Goal: Find specific page/section: Find specific page/section

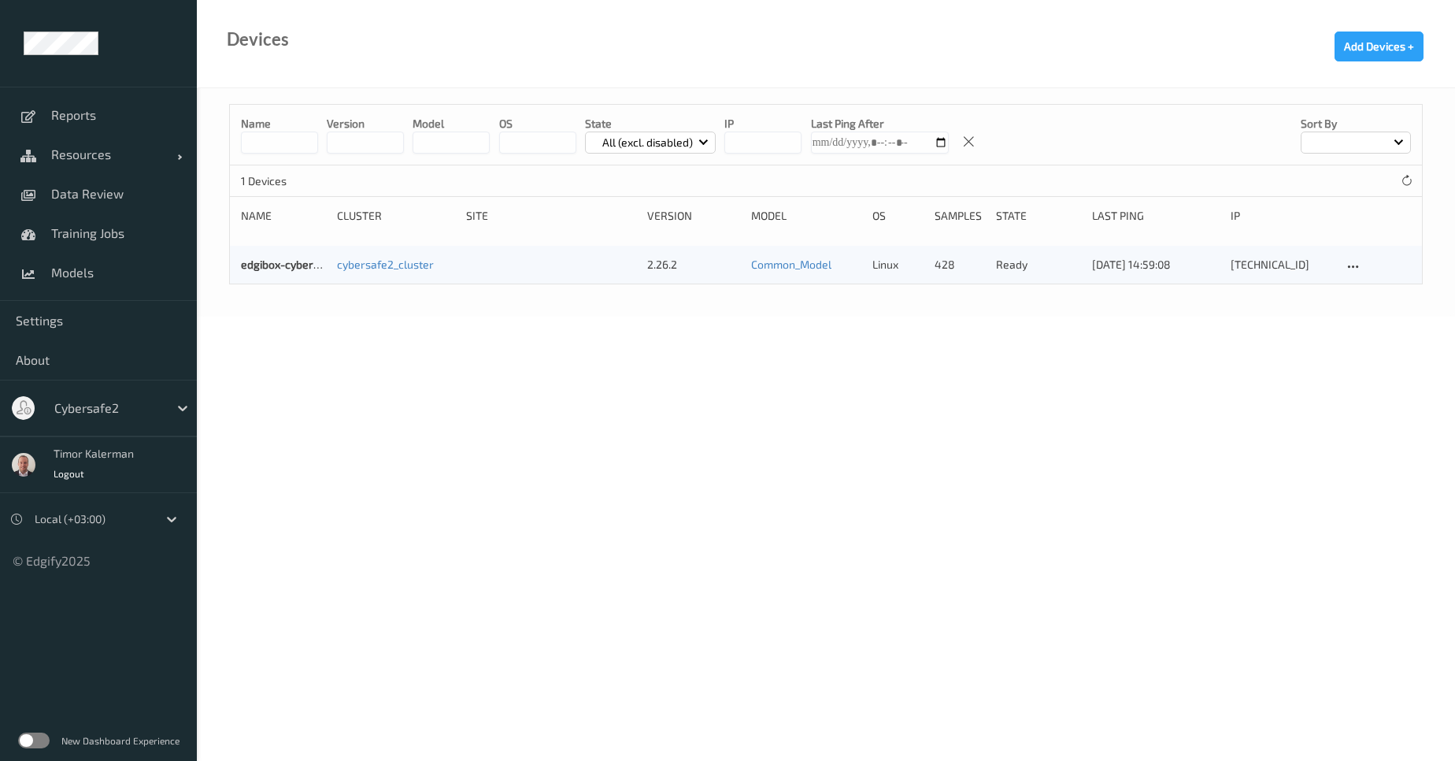
click at [162, 404] on div "Cybersafe2" at bounding box center [107, 407] width 122 height 25
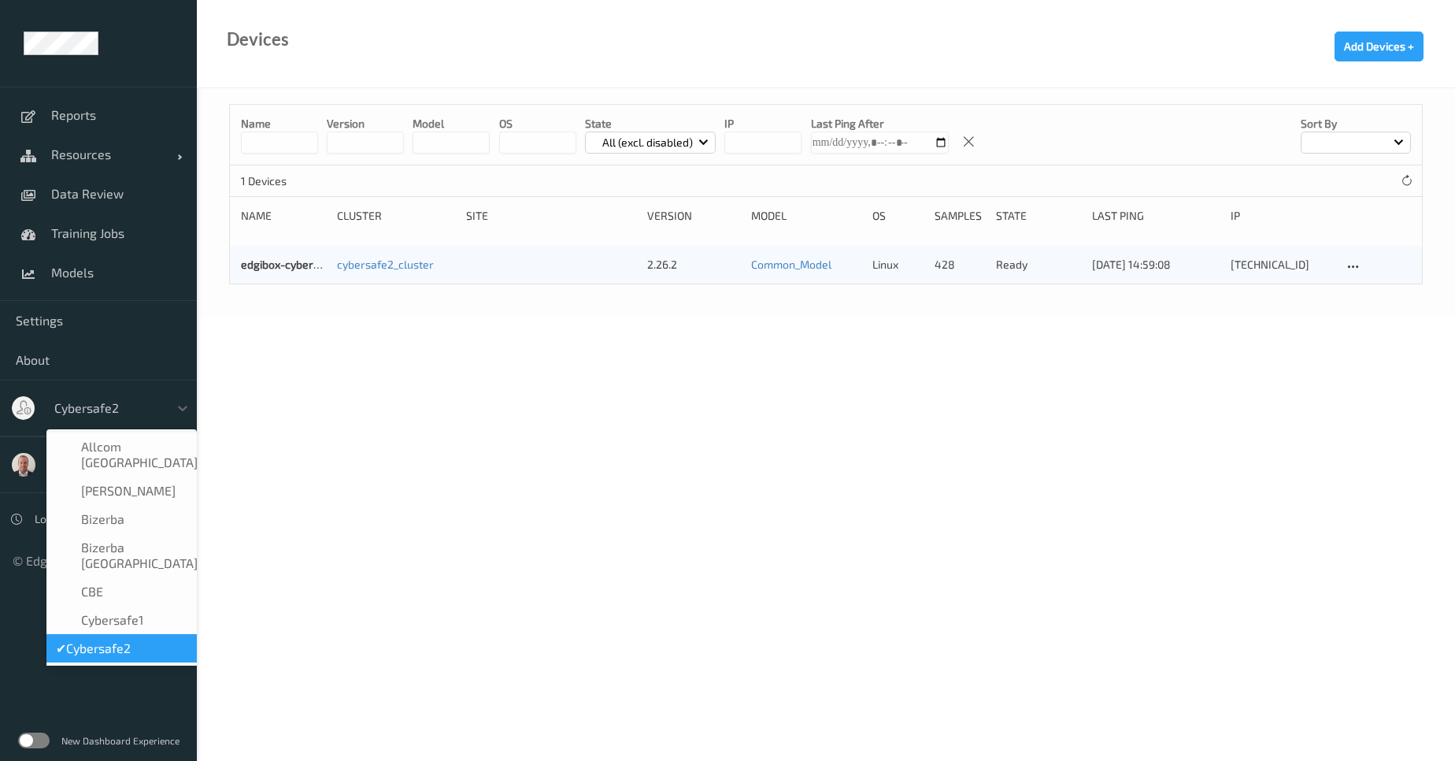
type input "m"
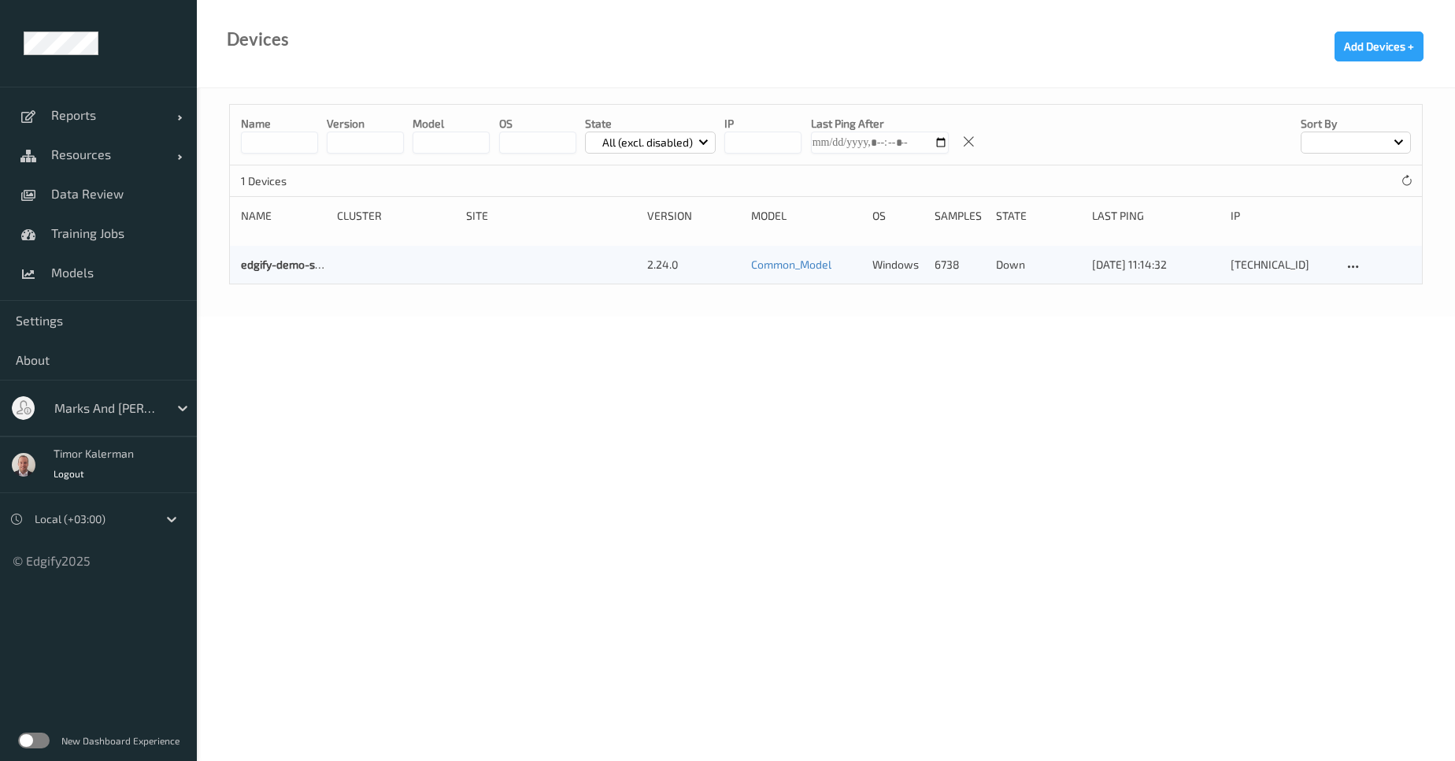
click at [0, 751] on html "Reports Default Report Customized Report Resources Devices Clusters Sites Data …" at bounding box center [727, 380] width 1455 height 761
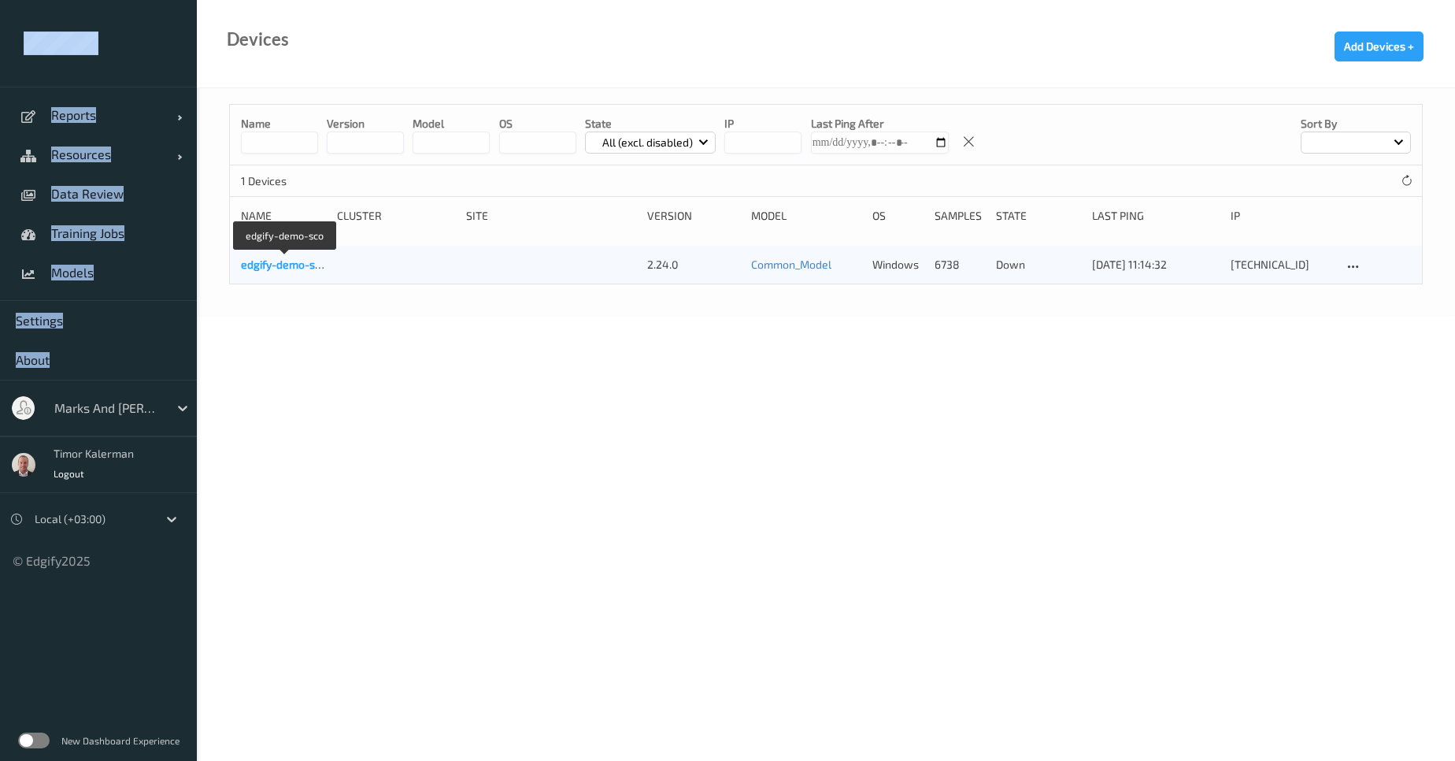
click at [293, 265] on link "edgify-demo-sco" at bounding box center [284, 264] width 86 height 13
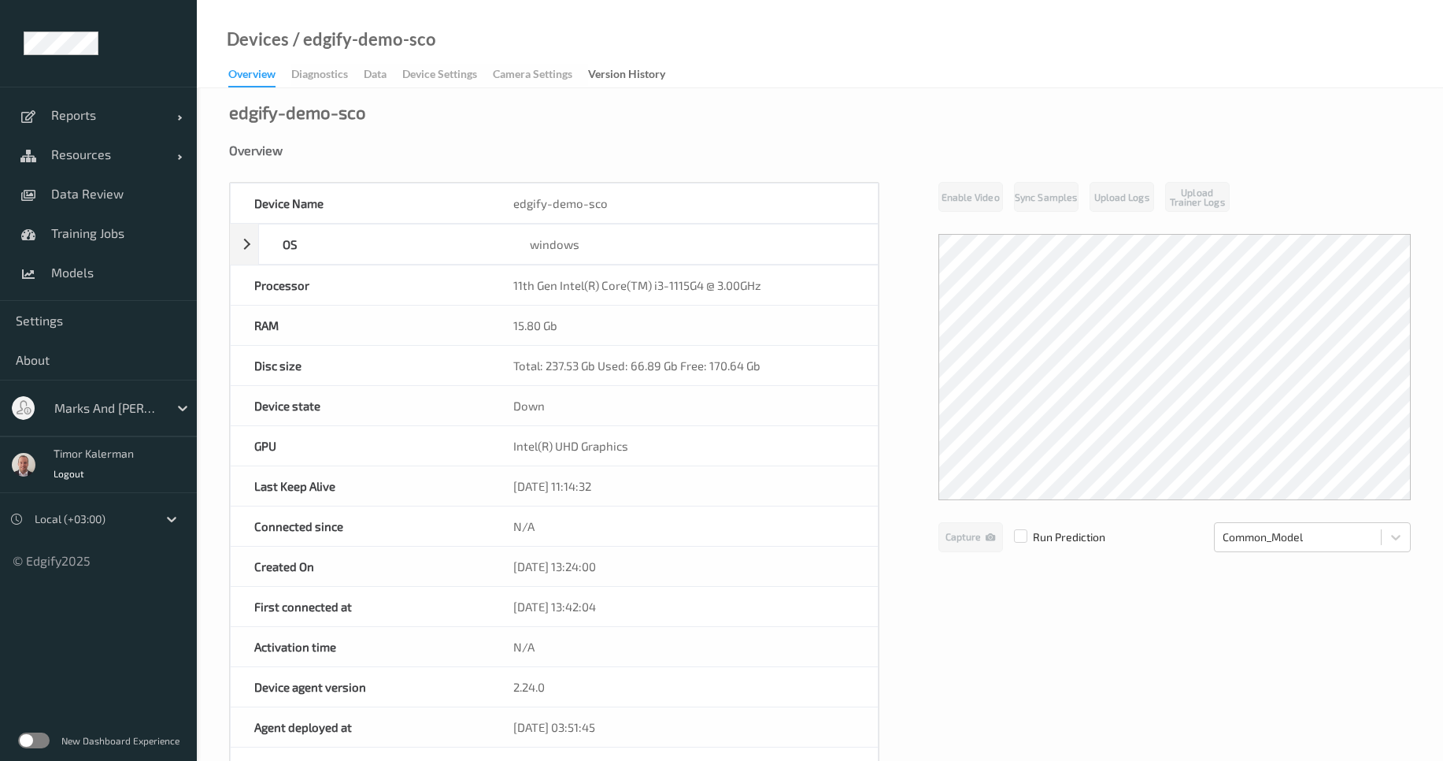
click at [346, 83] on div "Overview Diagnostics Data Device Settings Camera Settings Version History" at bounding box center [454, 76] width 453 height 24
click at [369, 81] on div "Overview Diagnostics Data Device Settings Camera Settings Version History" at bounding box center [454, 76] width 453 height 24
click at [371, 81] on div "Overview Diagnostics Data Device Settings Camera Settings Version History" at bounding box center [454, 76] width 453 height 24
click at [375, 80] on div "Overview Diagnostics Data Device Settings Camera Settings Version History" at bounding box center [454, 76] width 453 height 24
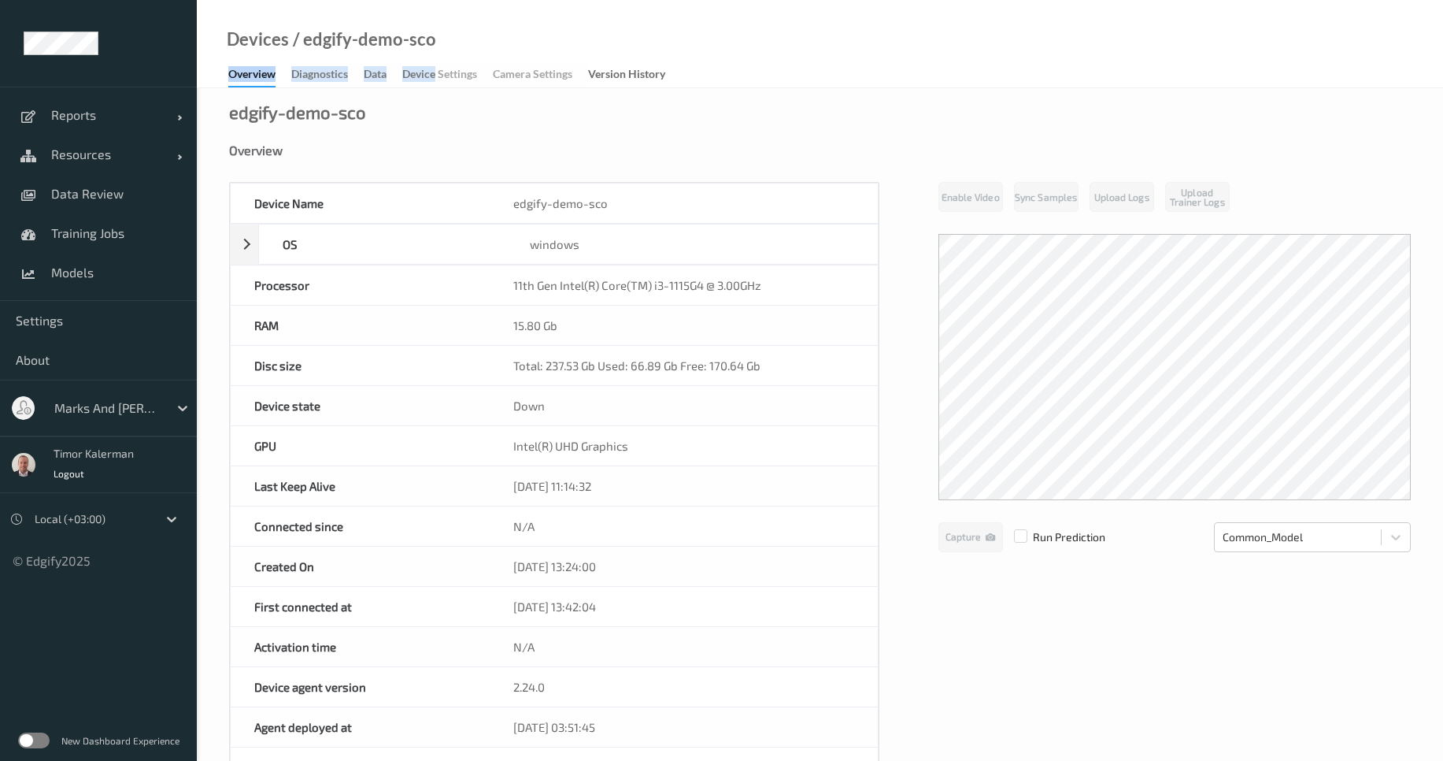
click at [375, 80] on div "Overview Diagnostics Data Device Settings Camera Settings Version History" at bounding box center [454, 76] width 453 height 24
